Goal: Task Accomplishment & Management: Complete application form

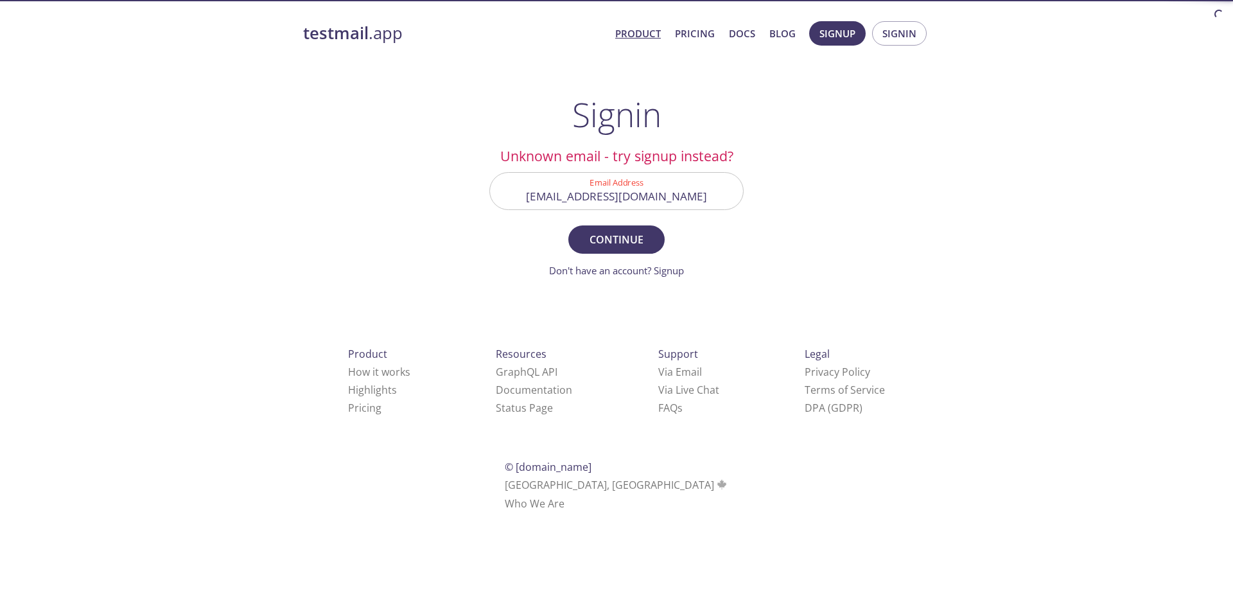
click at [640, 35] on link "Product" at bounding box center [638, 33] width 46 height 17
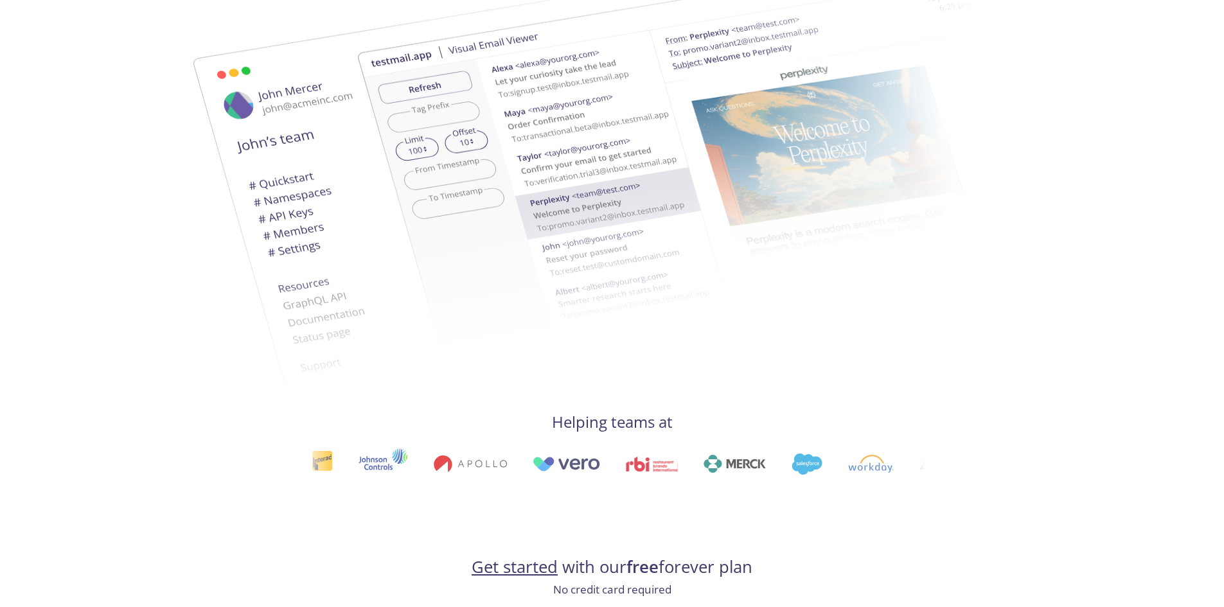
scroll to position [642, 0]
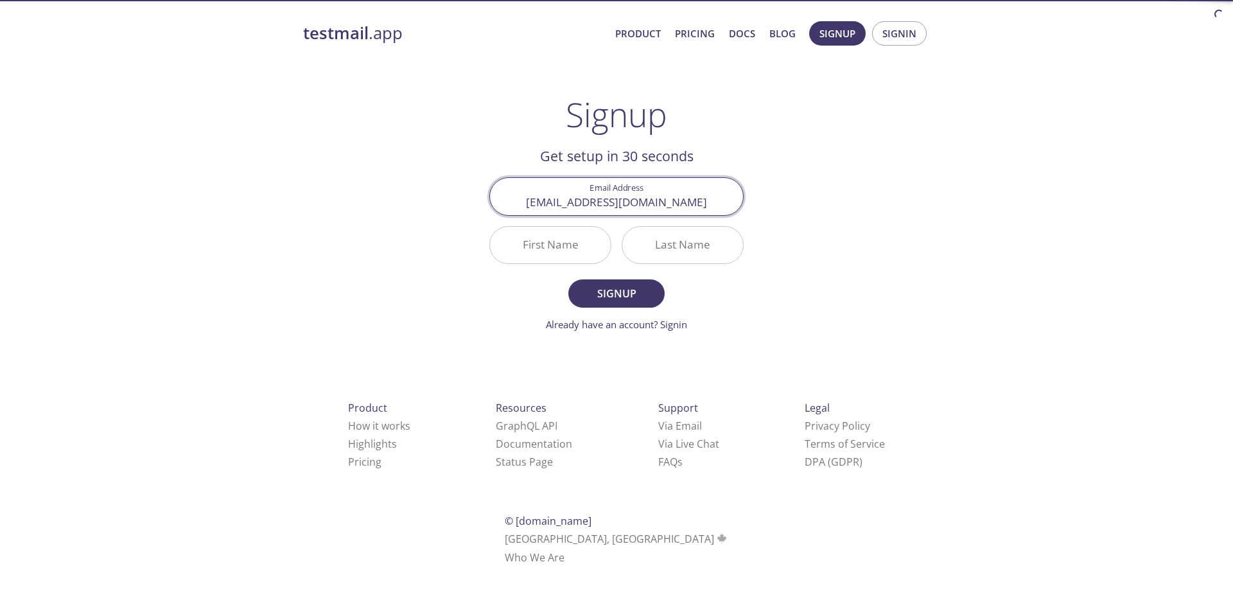
click at [568, 250] on input "First Name" at bounding box center [550, 245] width 121 height 37
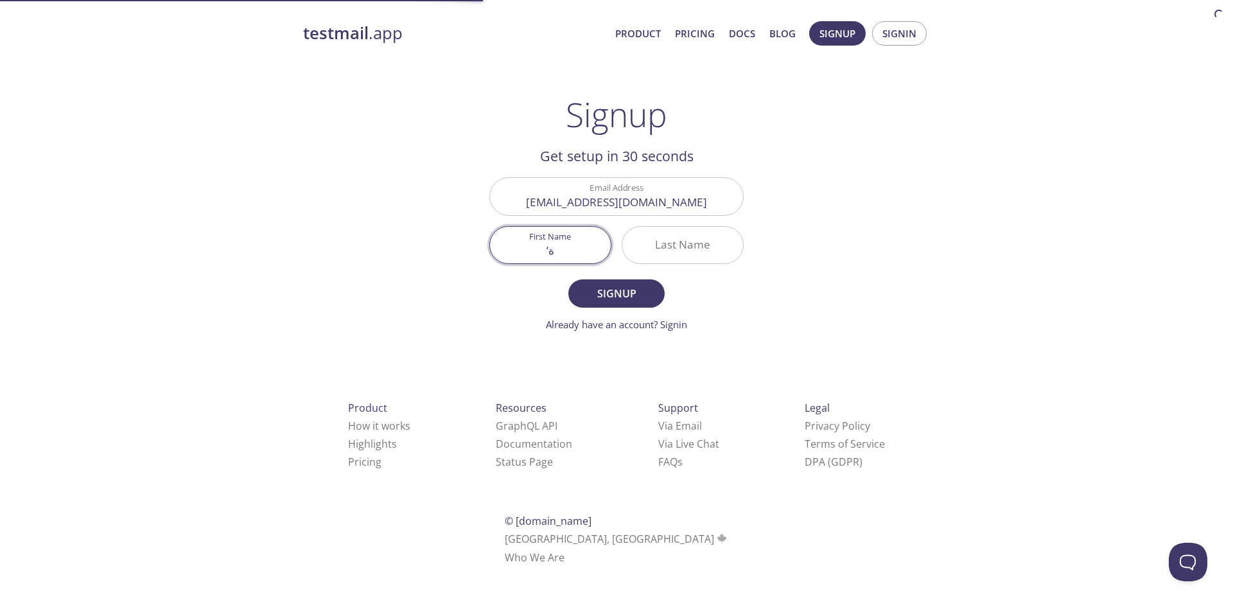
type input "‘"
type input "[PERSON_NAME]"
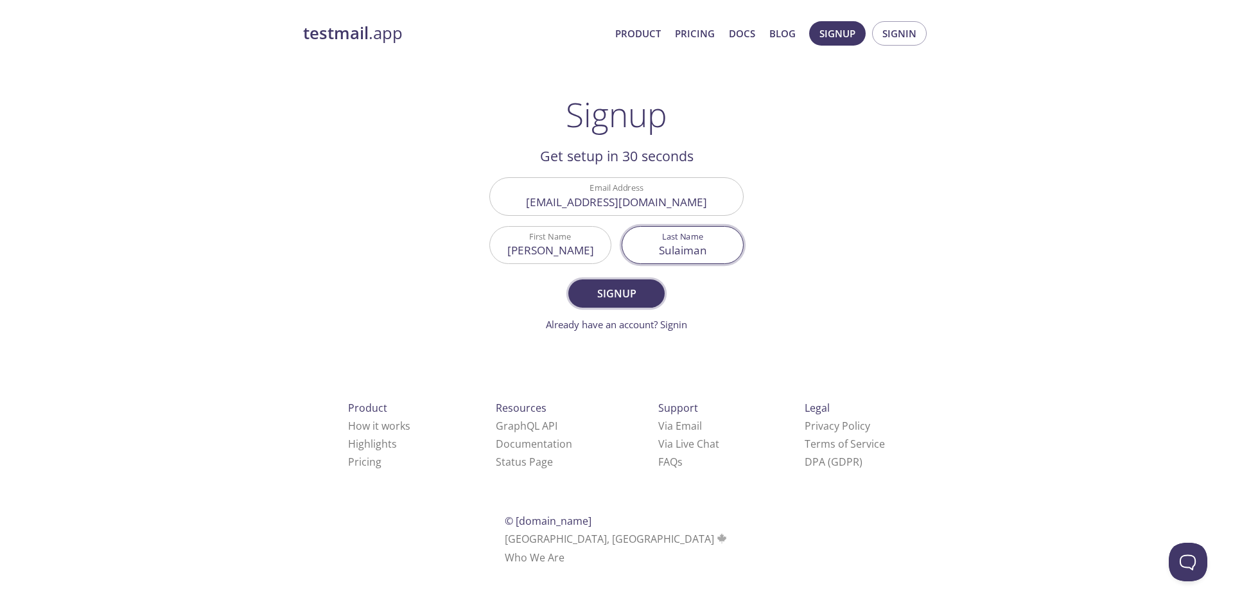
type input "Sulaiman"
click at [622, 290] on span "Signup" at bounding box center [617, 294] width 68 height 18
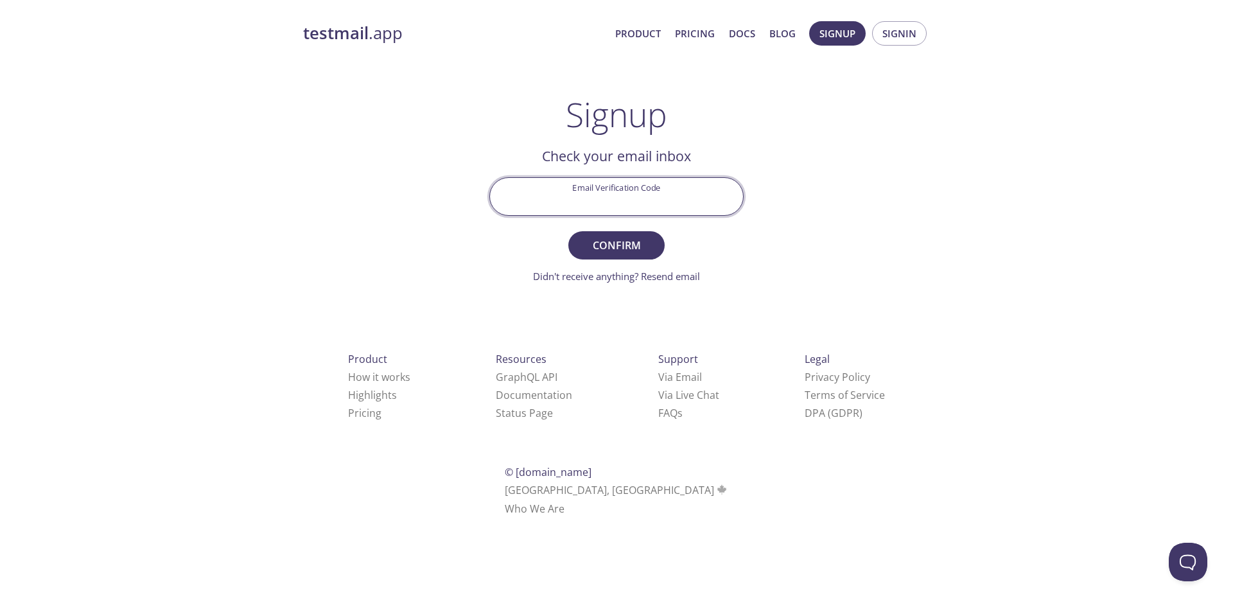
click at [633, 185] on input "Email Verification Code" at bounding box center [616, 196] width 253 height 37
paste input "M5QYS4C"
type input "M5QYS4C"
click at [624, 252] on span "Confirm" at bounding box center [617, 245] width 68 height 18
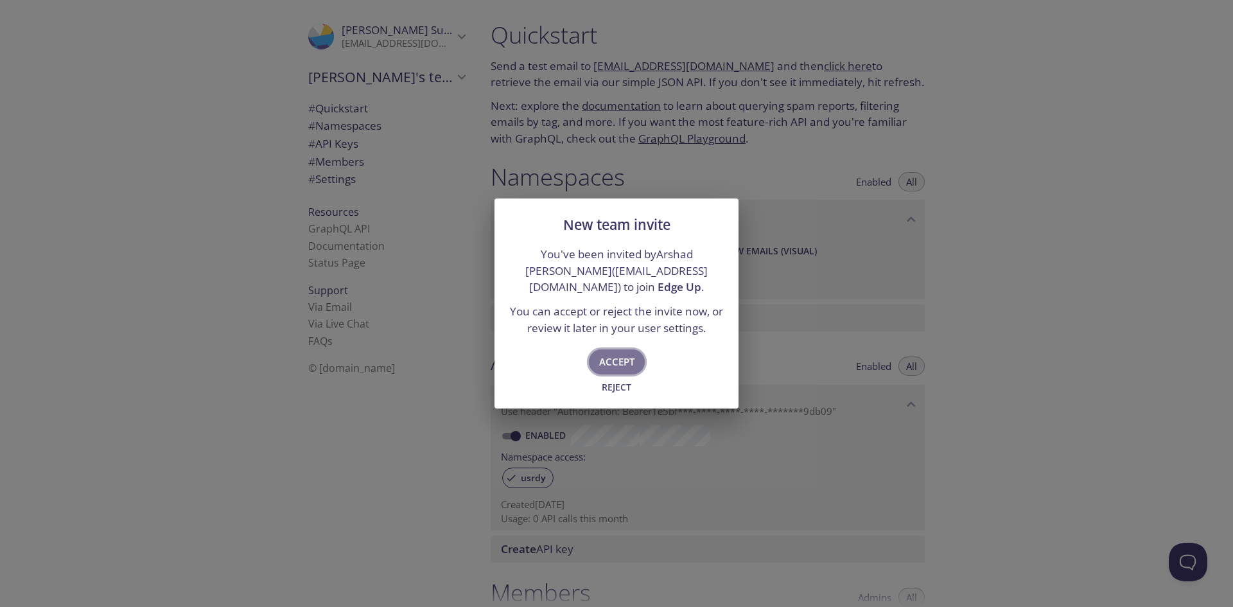
click at [619, 360] on span "Accept" at bounding box center [616, 361] width 35 height 17
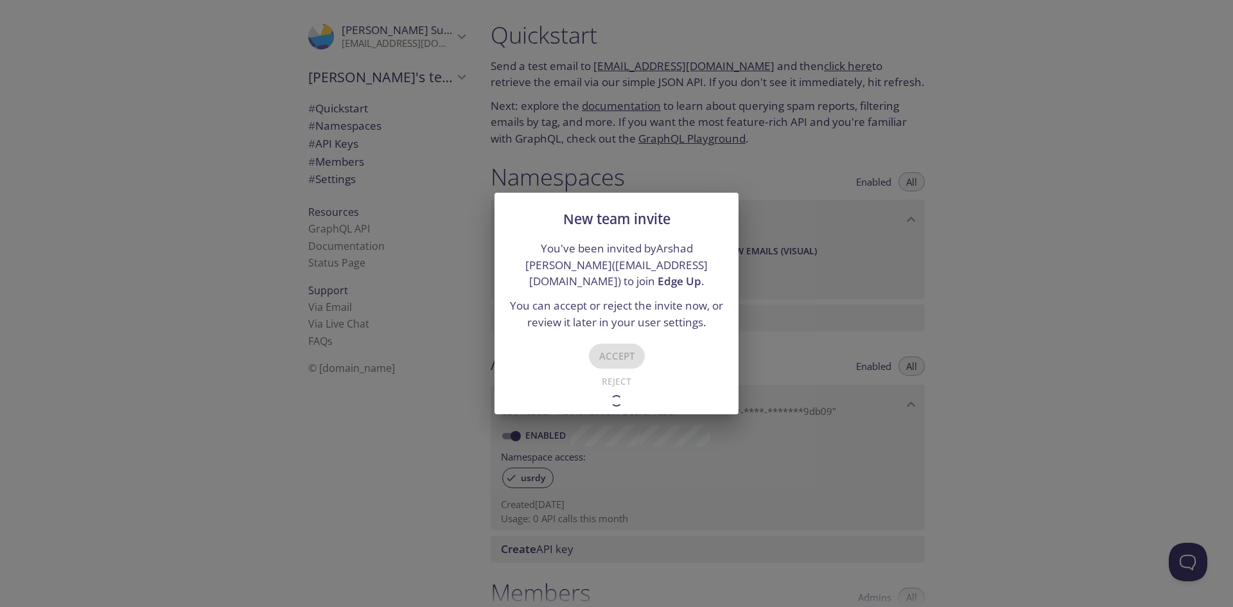
type input "Edge Up"
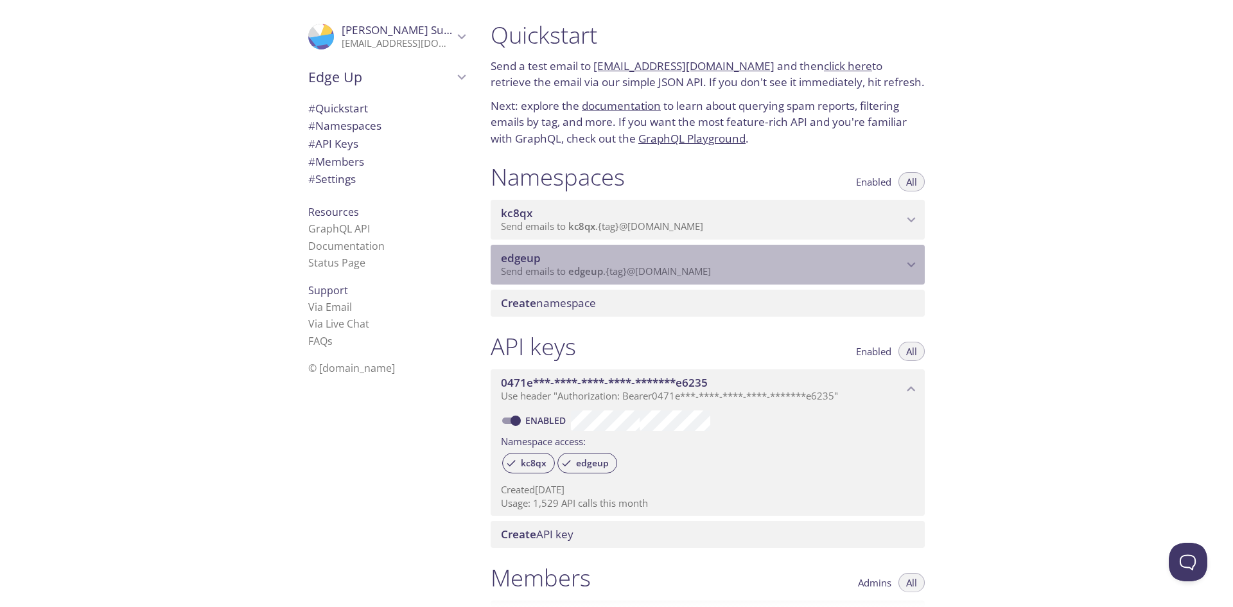
click at [910, 263] on icon "edgeup namespace" at bounding box center [911, 264] width 17 height 17
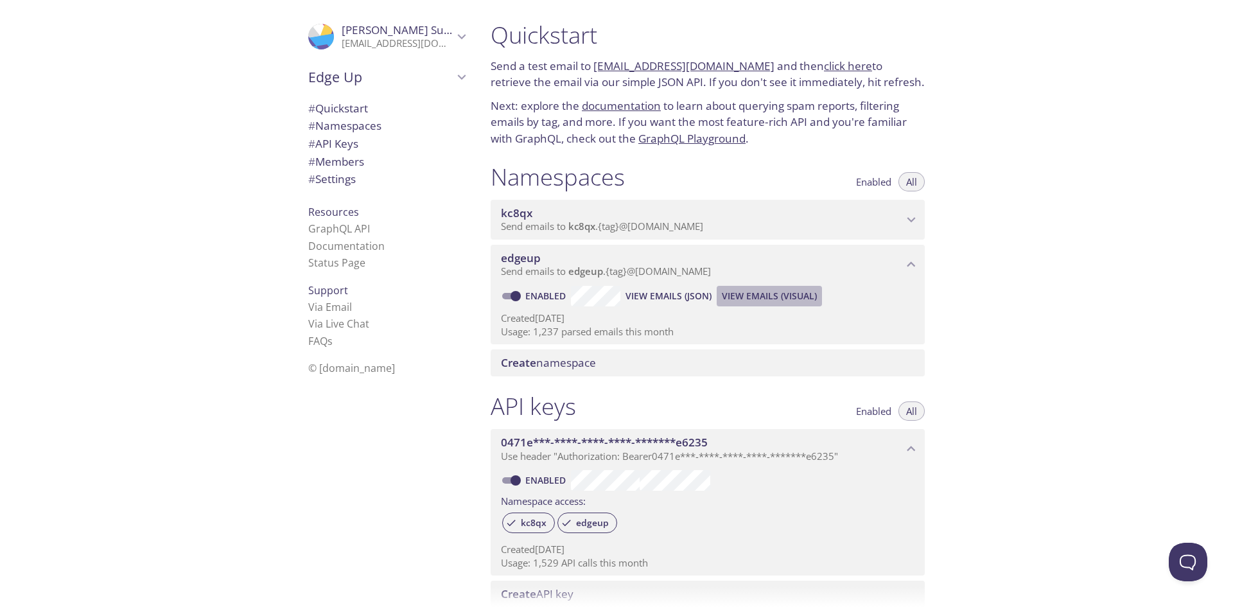
click at [768, 299] on span "View Emails (Visual)" at bounding box center [769, 295] width 95 height 15
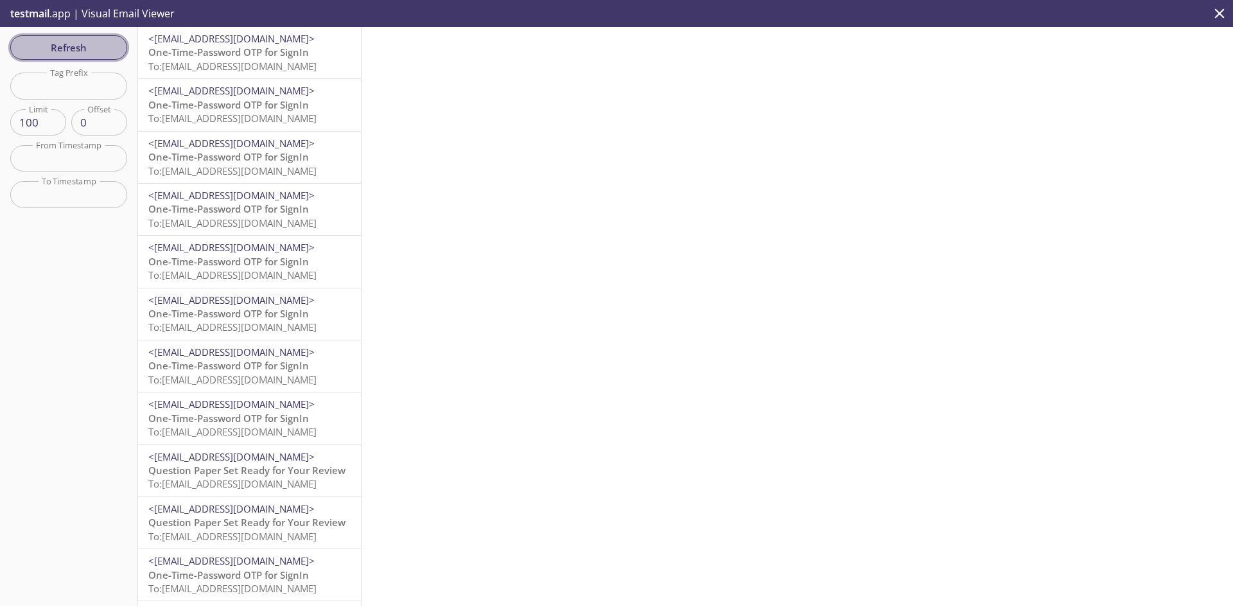
click at [58, 53] on span "Refresh" at bounding box center [69, 47] width 96 height 17
click at [70, 48] on span "Refresh" at bounding box center [69, 47] width 96 height 17
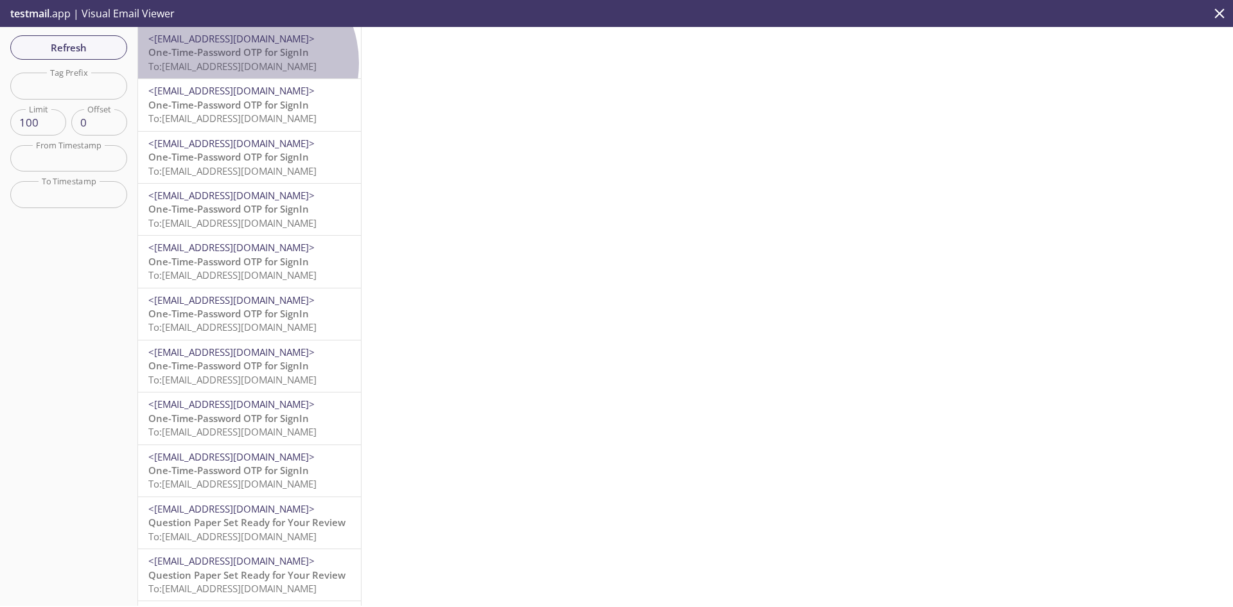
click at [245, 63] on span "To: [EMAIL_ADDRESS][DOMAIN_NAME]" at bounding box center [232, 66] width 168 height 13
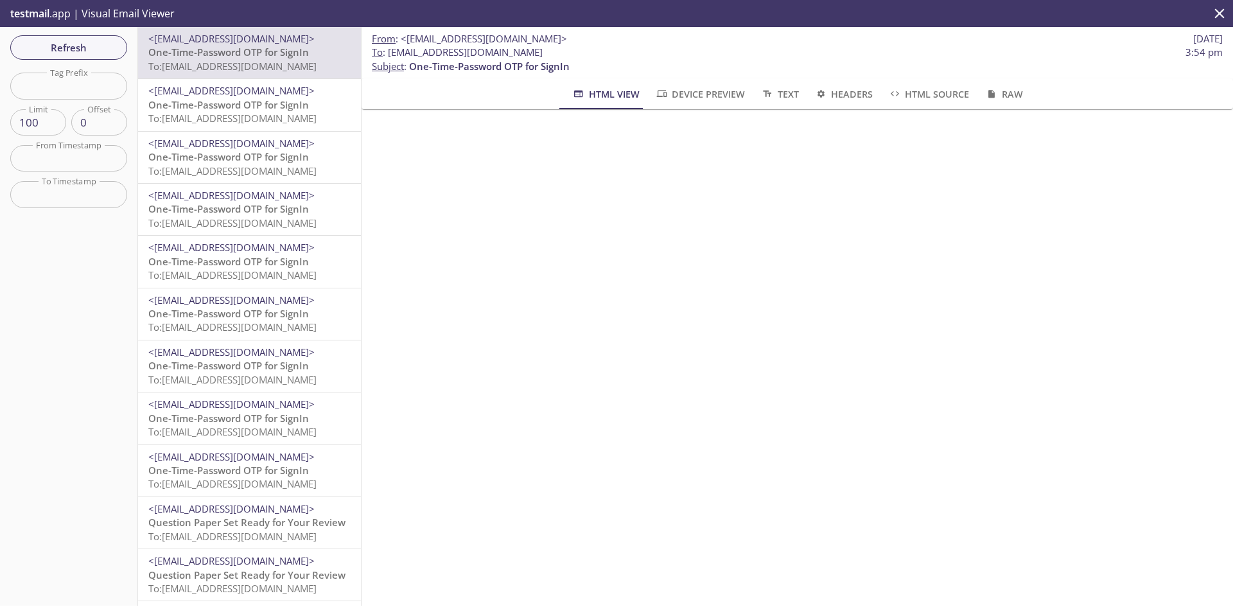
scroll to position [64, 0]
